Goal: Task Accomplishment & Management: Use online tool/utility

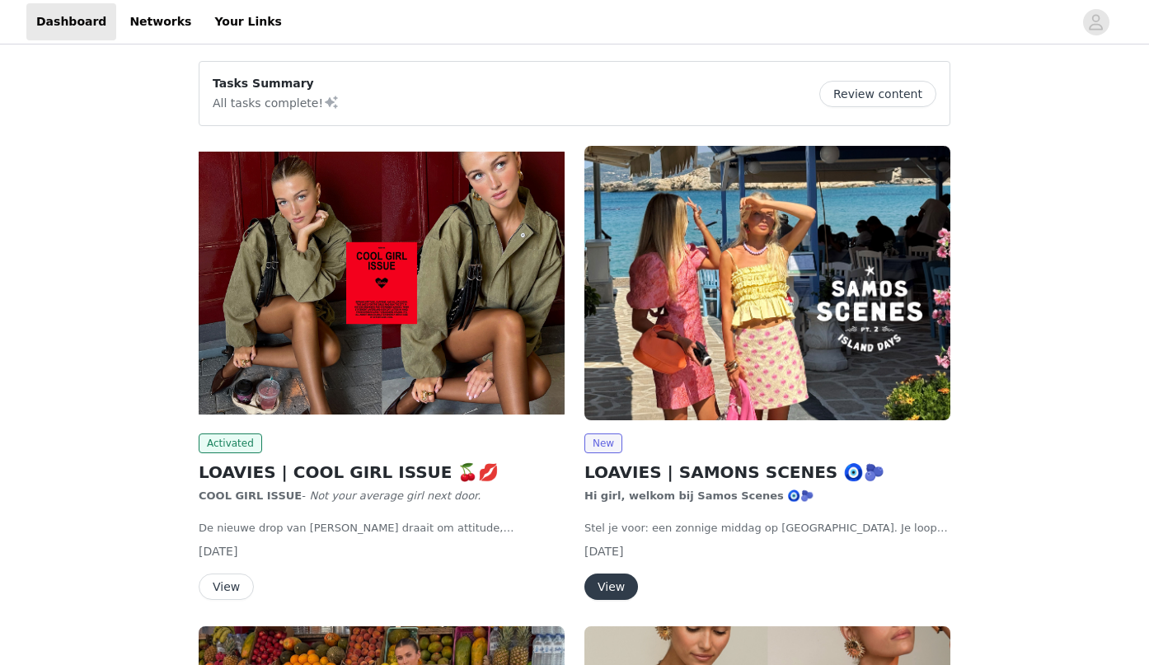
click at [232, 587] on button "View" at bounding box center [226, 587] width 55 height 26
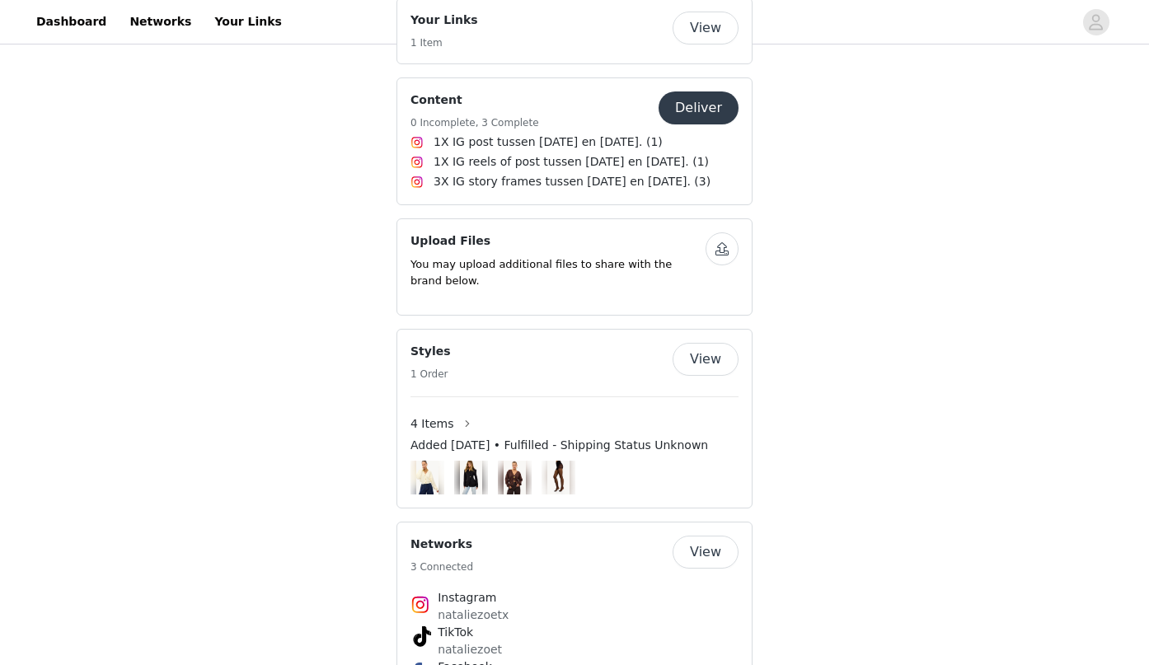
scroll to position [1139, 0]
click at [697, 92] on button "Deliver" at bounding box center [698, 108] width 80 height 33
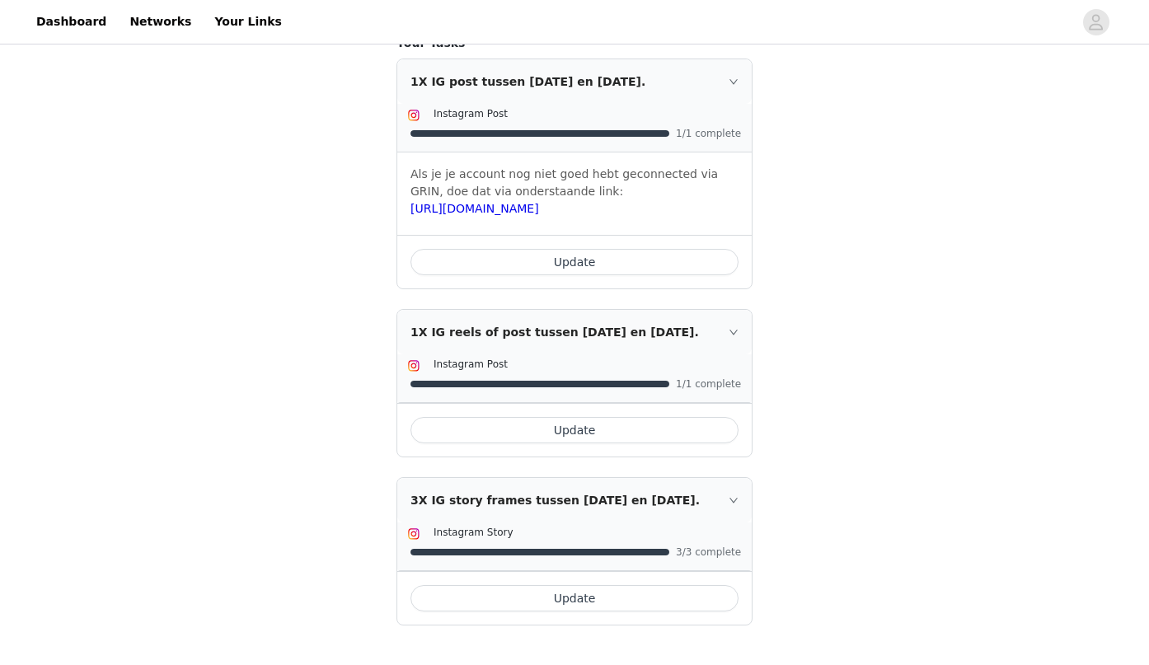
scroll to position [470, 0]
click at [590, 443] on button "Update" at bounding box center [574, 430] width 328 height 26
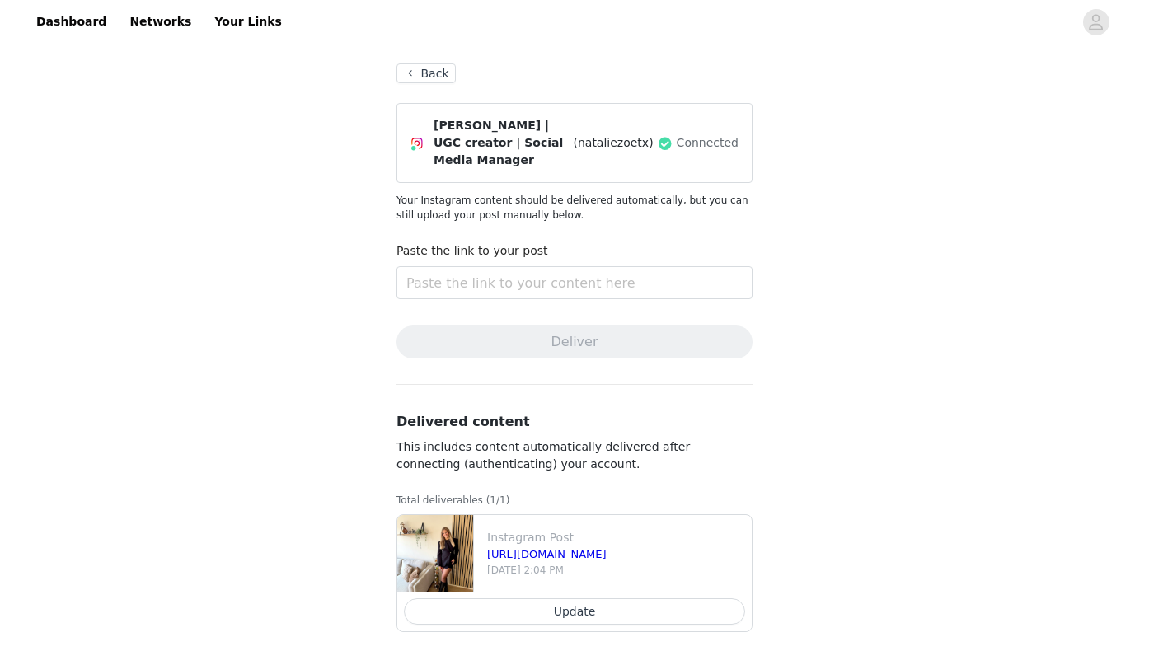
scroll to position [77, 0]
click at [577, 613] on button "Update" at bounding box center [574, 611] width 341 height 26
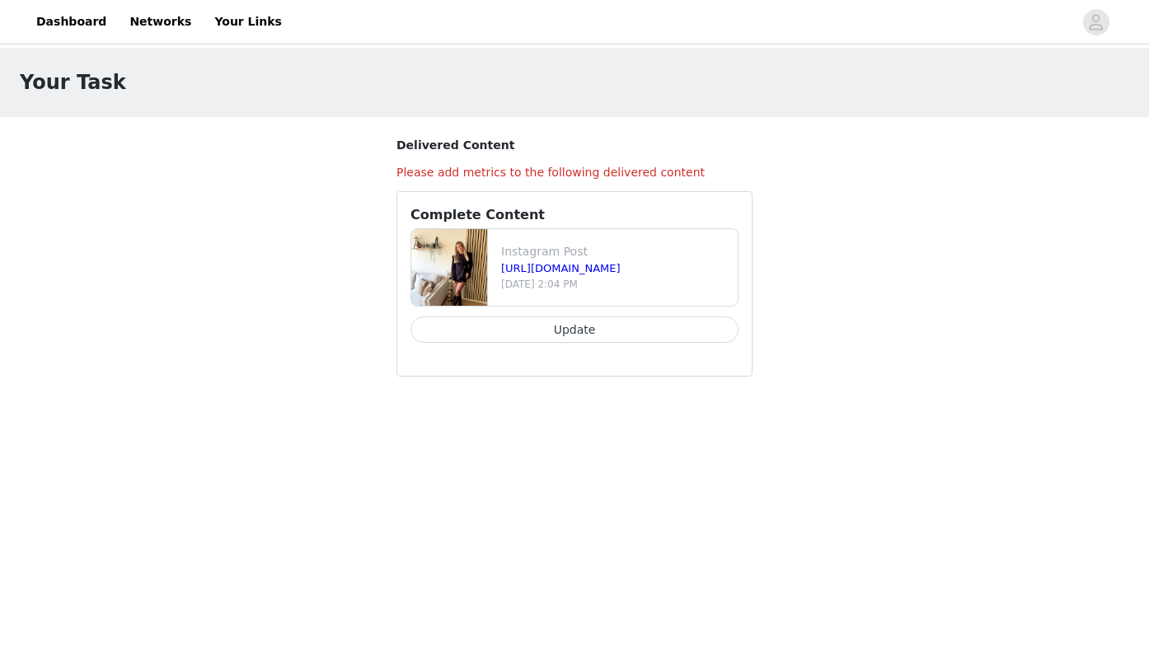
click at [575, 332] on button "Update" at bounding box center [574, 329] width 328 height 26
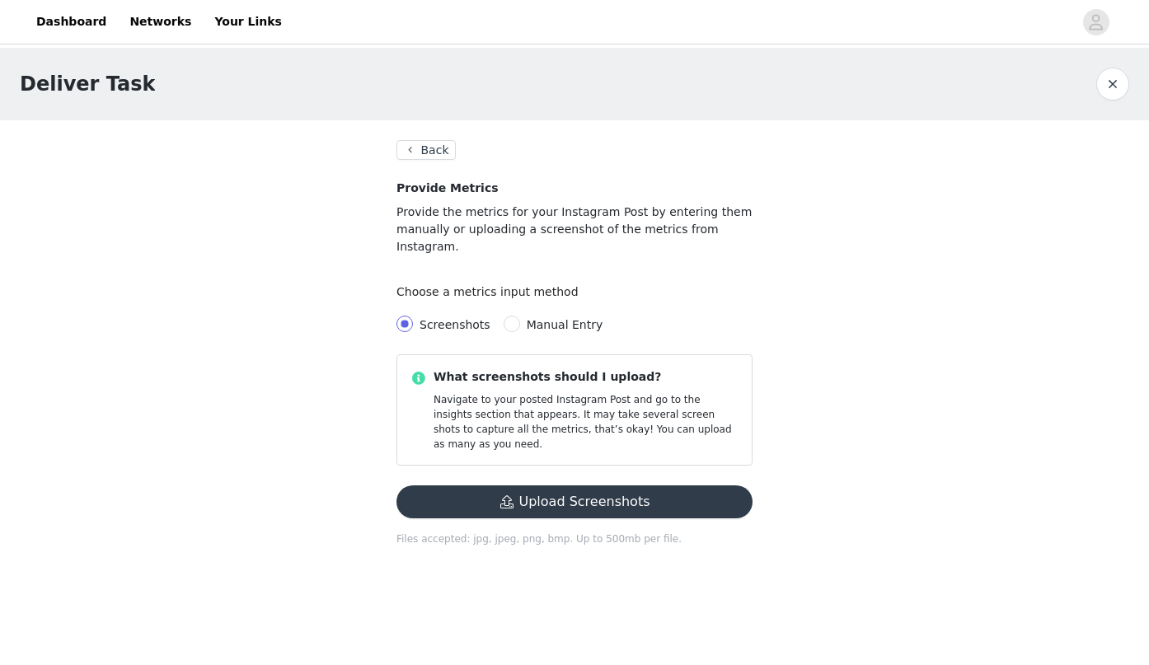
click at [549, 318] on span "Manual Entry" at bounding box center [565, 324] width 77 height 13
click at [520, 316] on input "Manual Entry" at bounding box center [512, 324] width 16 height 16
radio input "true"
radio input "false"
radio input "true"
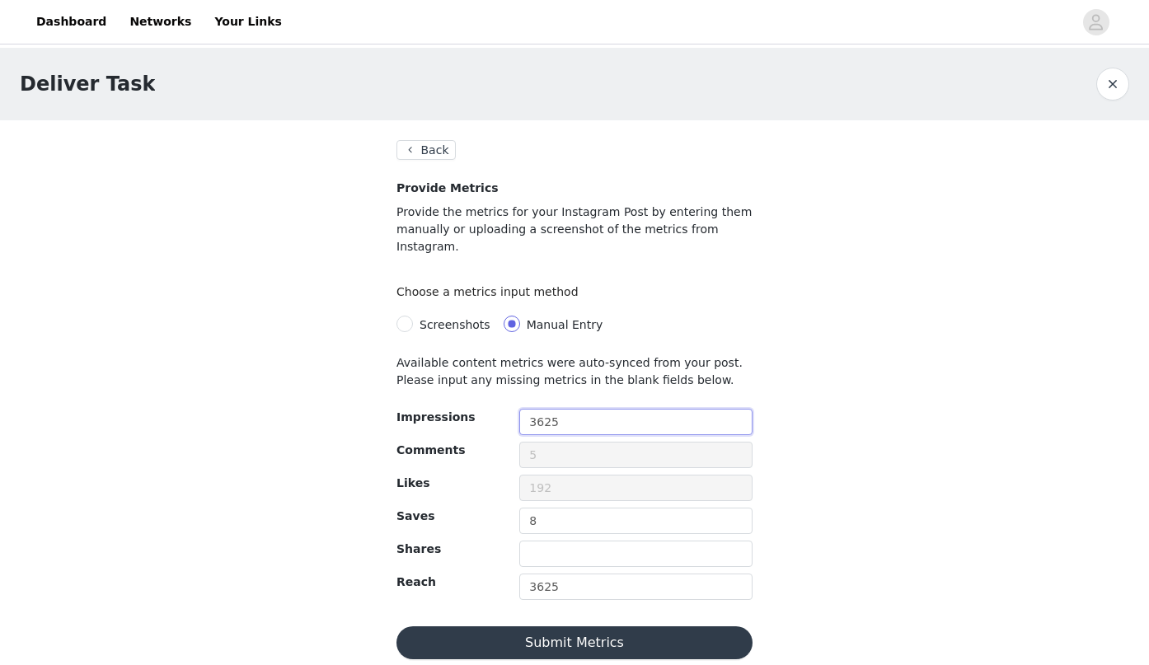
click at [560, 409] on input "3625" at bounding box center [635, 422] width 233 height 26
type input "3"
type input "13391"
click at [572, 508] on input "8" at bounding box center [635, 521] width 233 height 26
type input "20"
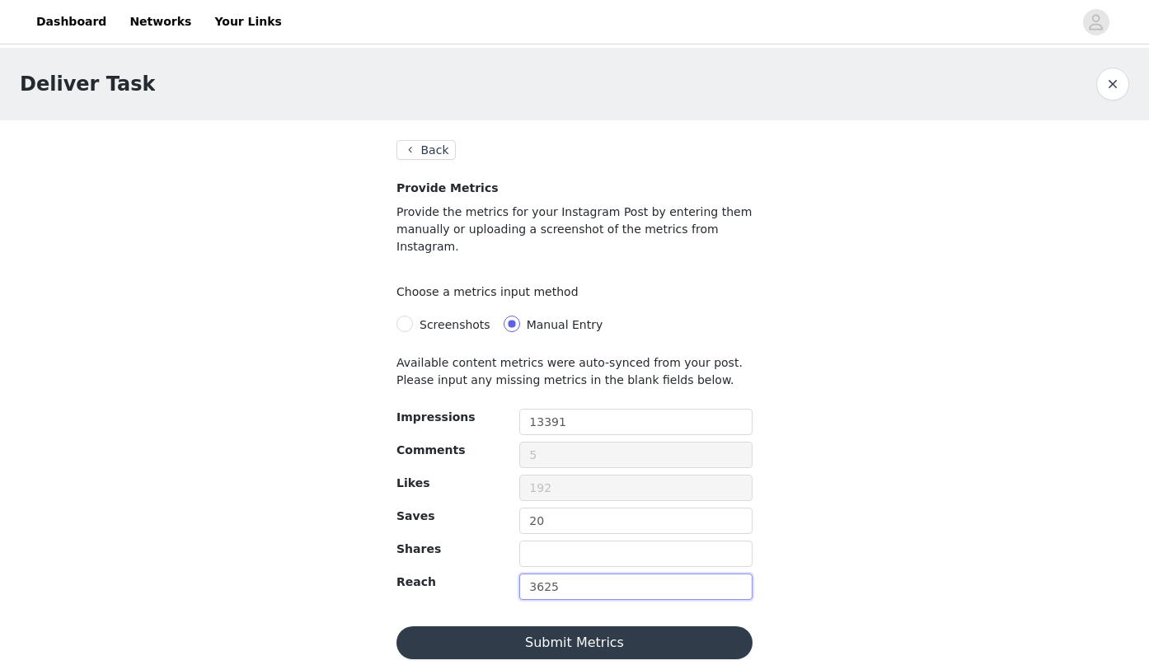
click at [541, 574] on input "3625" at bounding box center [635, 587] width 233 height 26
type input "13391"
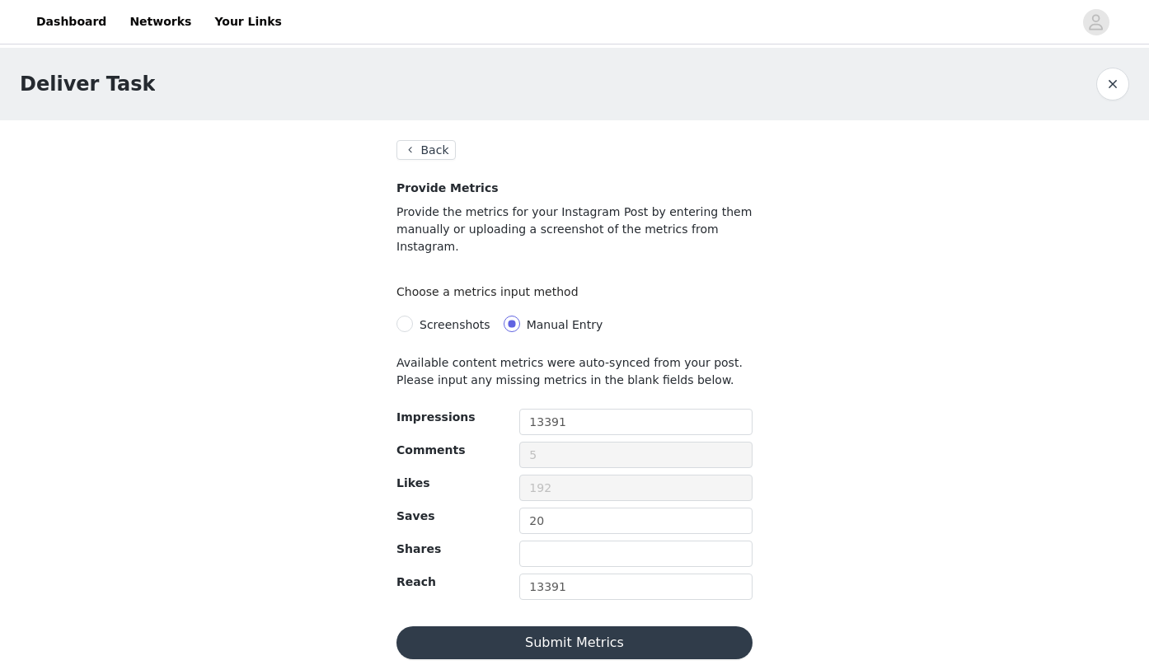
click at [574, 628] on button "Submit Metrics" at bounding box center [574, 642] width 356 height 33
